Goal: Navigation & Orientation: Find specific page/section

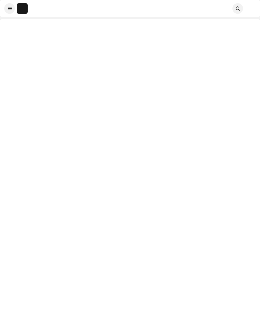
click at [7, 21] on div at bounding box center [130, 182] width 260 height 326
click at [10, 8] on span at bounding box center [10, 8] width 4 height 4
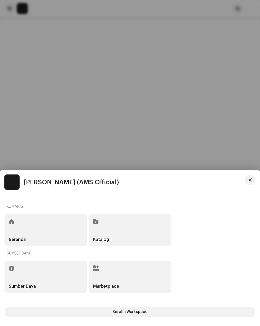
click at [12, 145] on span at bounding box center [11, 221] width 5 height 4
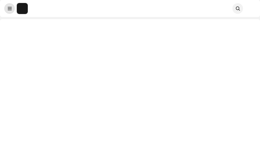
click at [10, 10] on span at bounding box center [10, 8] width 4 height 4
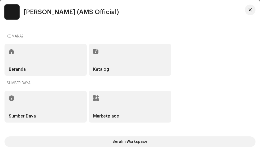
click at [23, 62] on div "Beranda" at bounding box center [46, 60] width 82 height 32
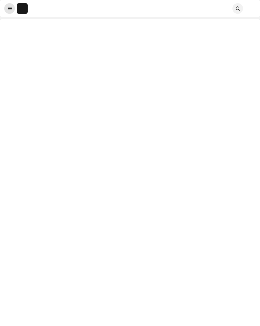
click at [10, 8] on span at bounding box center [10, 8] width 4 height 4
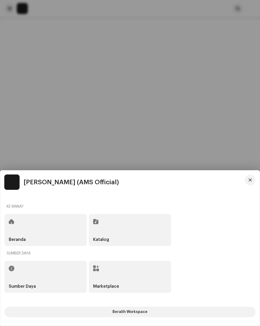
click at [10, 145] on img at bounding box center [12, 181] width 15 height 15
click at [113, 145] on span "[PERSON_NAME] (AMS Official)" at bounding box center [71, 182] width 95 height 6
click at [35, 119] on div at bounding box center [130, 163] width 260 height 326
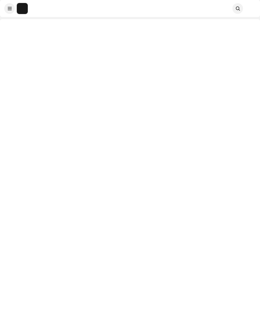
click at [24, 9] on img at bounding box center [22, 8] width 11 height 11
click at [23, 11] on img at bounding box center [22, 8] width 11 height 11
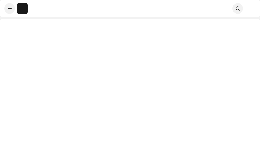
click at [252, 10] on img at bounding box center [250, 8] width 11 height 11
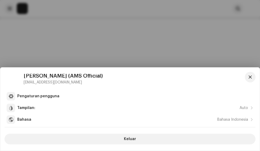
click at [7, 85] on re-a-cover at bounding box center [14, 79] width 15 height 15
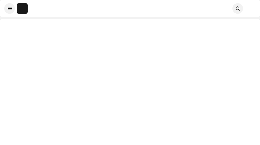
click at [21, 13] on img at bounding box center [22, 8] width 11 height 11
click at [20, 8] on img at bounding box center [22, 8] width 11 height 11
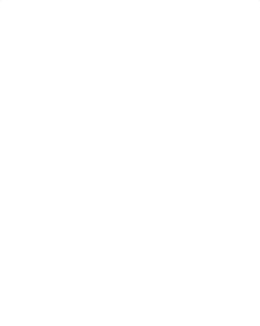
scroll to position [26, 0]
